Goal: Contribute content

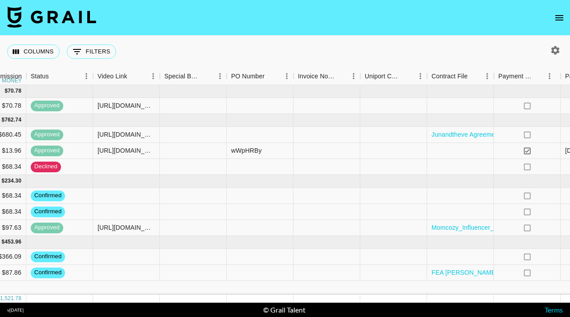
scroll to position [0, 749]
click at [455, 196] on div at bounding box center [460, 196] width 67 height 16
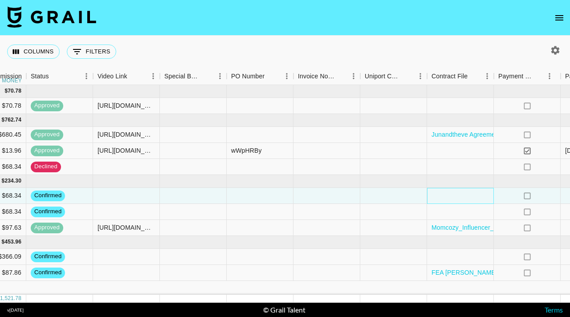
click at [444, 196] on div at bounding box center [460, 196] width 67 height 16
click at [443, 196] on div at bounding box center [460, 196] width 67 height 16
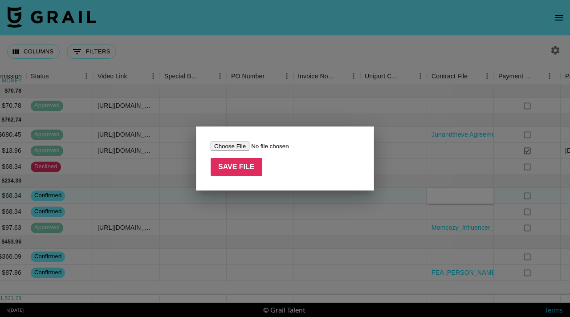
click at [244, 146] on input "file" at bounding box center [267, 146] width 113 height 9
type input "C:\fakepath\woodcitylimits Photowall.pdf"
click at [241, 170] on input "Save File" at bounding box center [237, 167] width 52 height 18
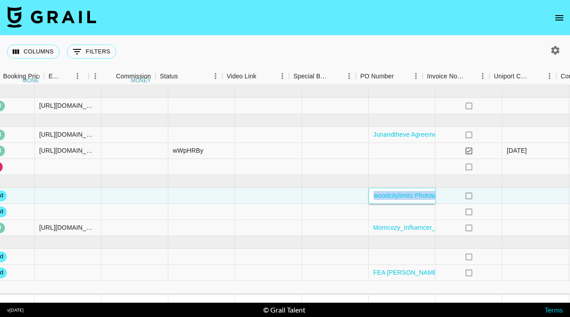
scroll to position [0, 908]
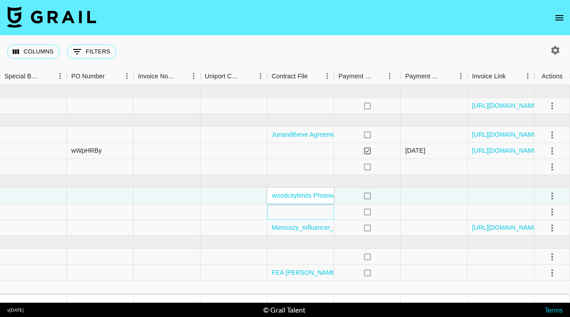
click at [305, 218] on div at bounding box center [300, 212] width 67 height 16
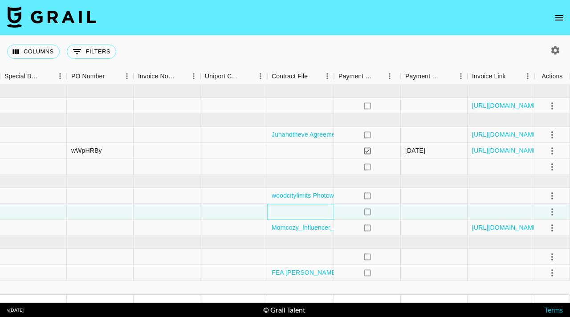
click at [283, 213] on div at bounding box center [300, 212] width 67 height 16
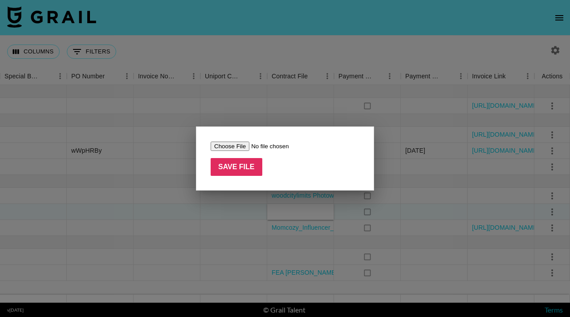
click at [230, 145] on input "file" at bounding box center [267, 146] width 113 height 9
type input "C:\fakepath\[PERSON_NAME] Photowall.pdf"
click at [241, 167] on input "Save File" at bounding box center [237, 167] width 52 height 18
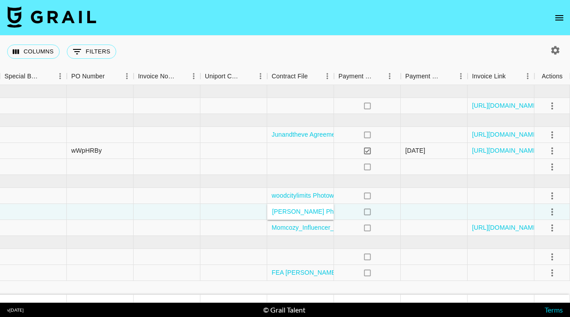
click at [260, 56] on div "Columns 0 Filters + Booking" at bounding box center [285, 52] width 570 height 32
click at [552, 213] on icon "select merge strategy" at bounding box center [552, 212] width 11 height 11
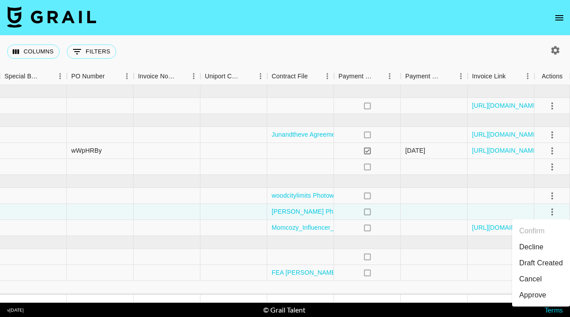
click at [535, 265] on li "Draft Created" at bounding box center [541, 263] width 58 height 16
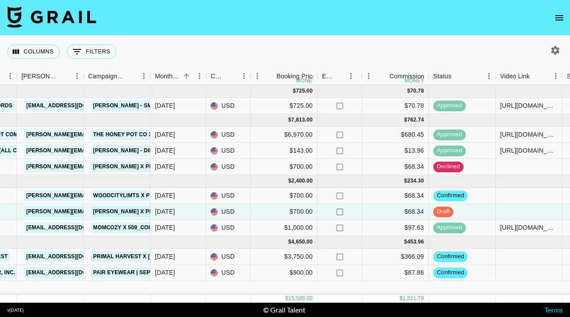
scroll to position [0, 0]
